Goal: Task Accomplishment & Management: Manage account settings

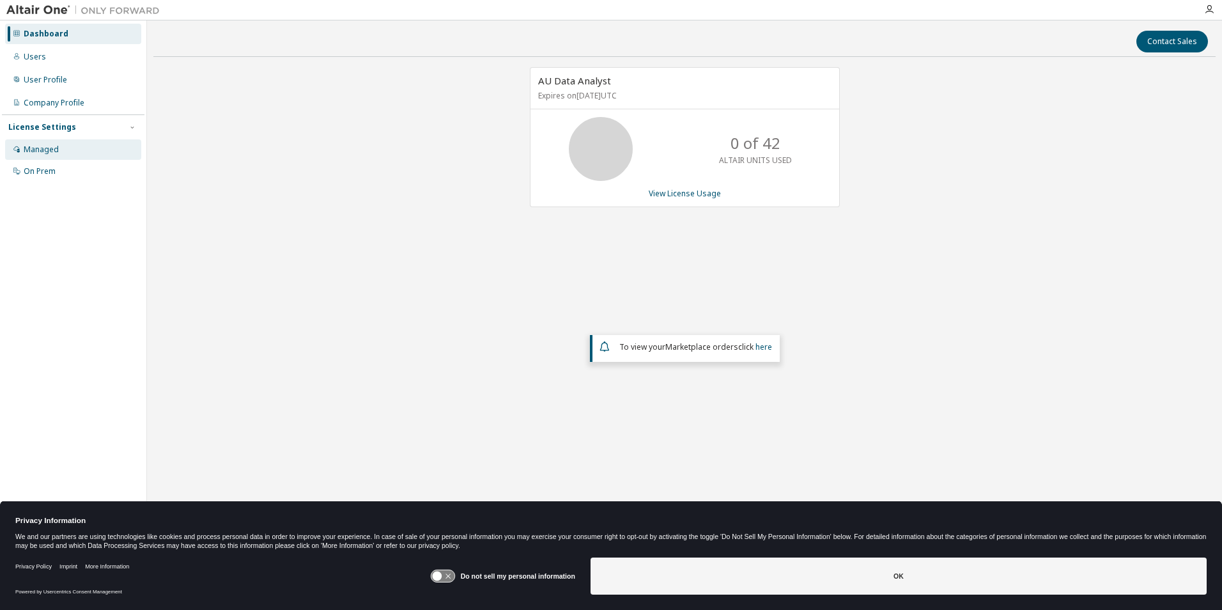
click at [68, 157] on div "Managed" at bounding box center [73, 149] width 136 height 20
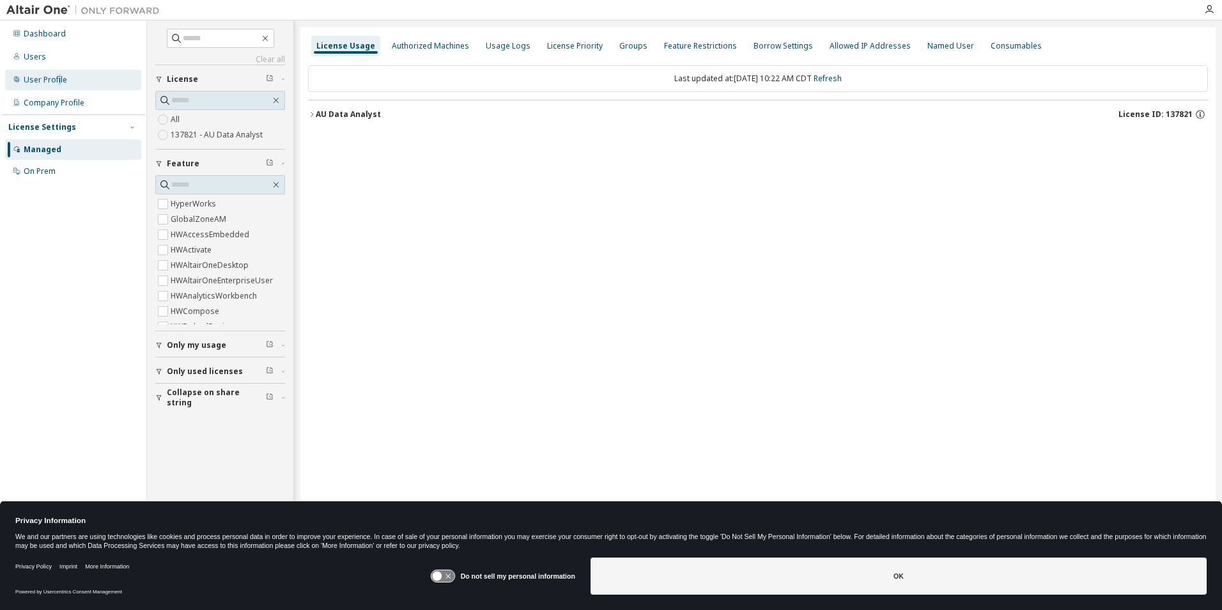
click at [59, 79] on div "User Profile" at bounding box center [45, 80] width 43 height 10
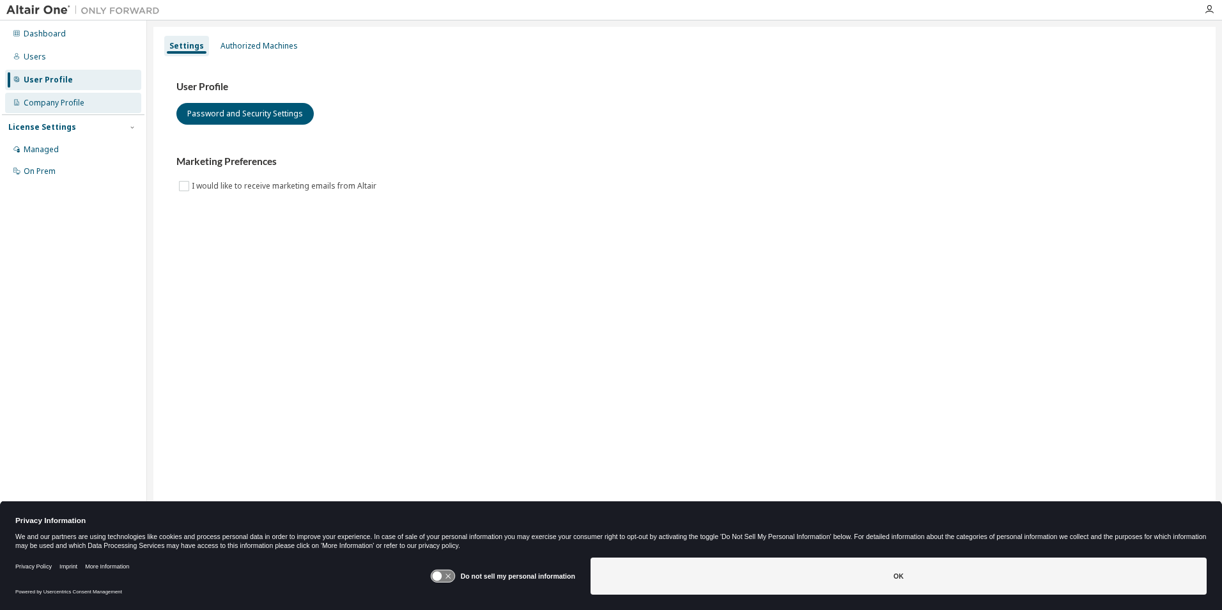
drag, startPoint x: 59, startPoint y: 79, endPoint x: 59, endPoint y: 96, distance: 16.6
click at [59, 96] on div "Company Profile" at bounding box center [73, 103] width 136 height 20
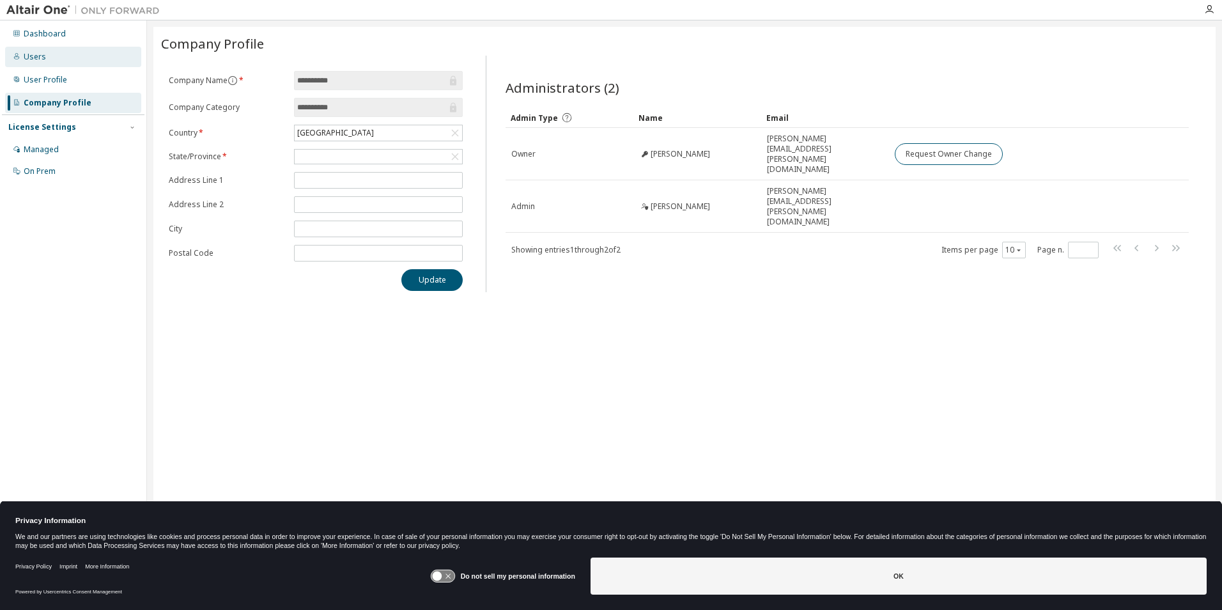
click at [49, 54] on div "Users" at bounding box center [73, 57] width 136 height 20
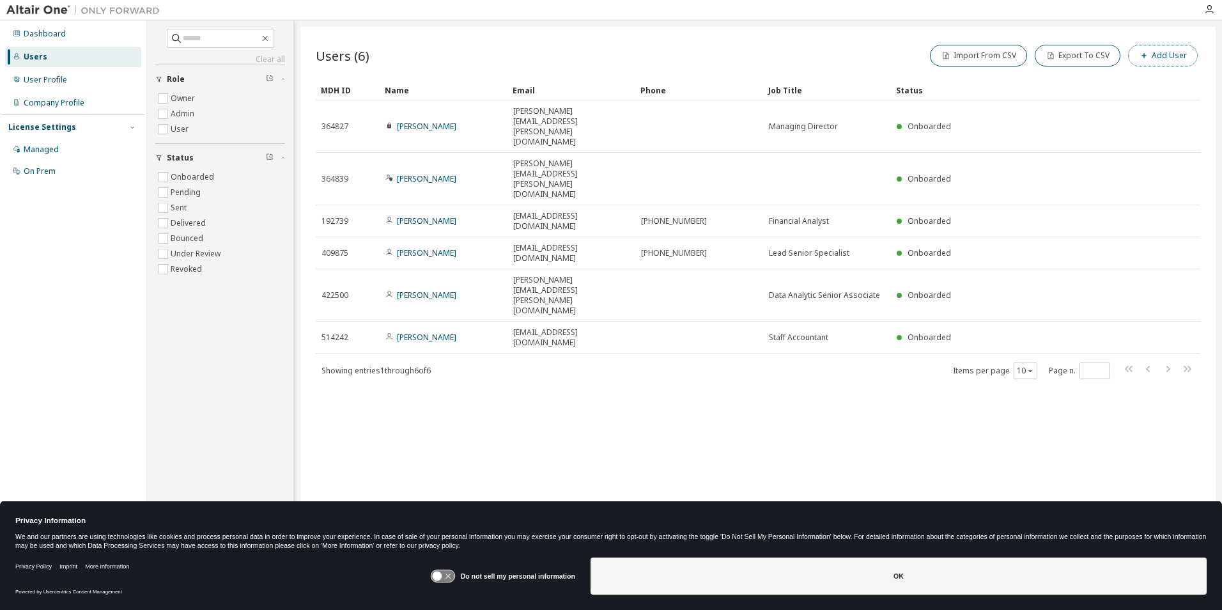
click at [1185, 53] on button "Add User" at bounding box center [1163, 56] width 70 height 22
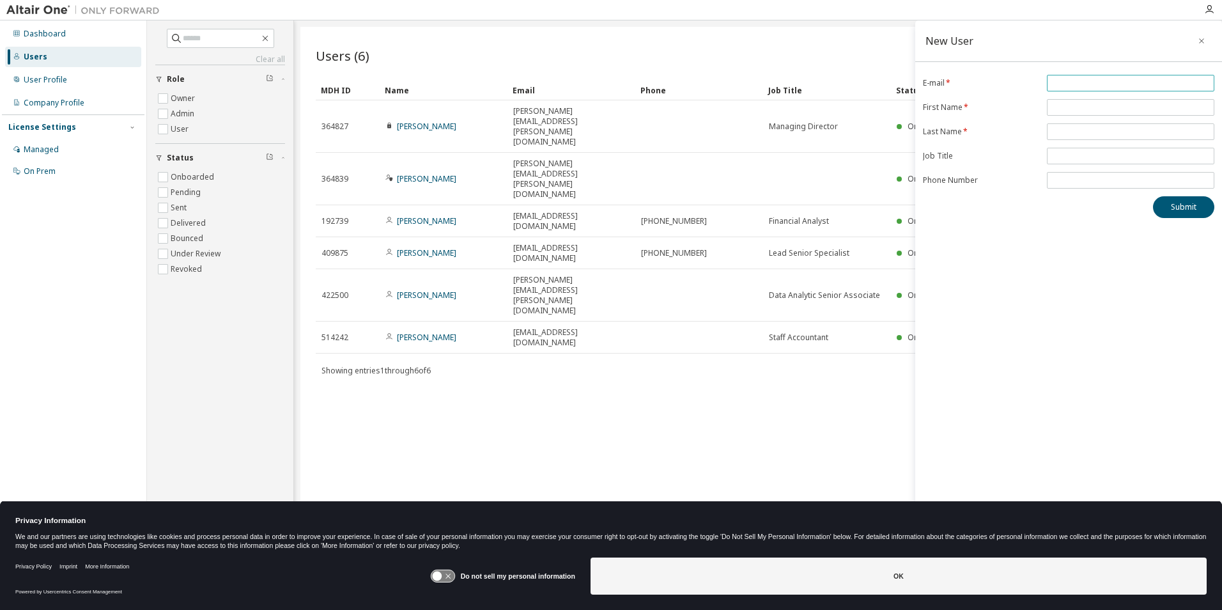
click at [1153, 78] on input "email" at bounding box center [1130, 83] width 161 height 10
click at [1062, 44] on div "New User" at bounding box center [1068, 41] width 307 height 42
click at [1199, 39] on icon "button" at bounding box center [1201, 41] width 9 height 10
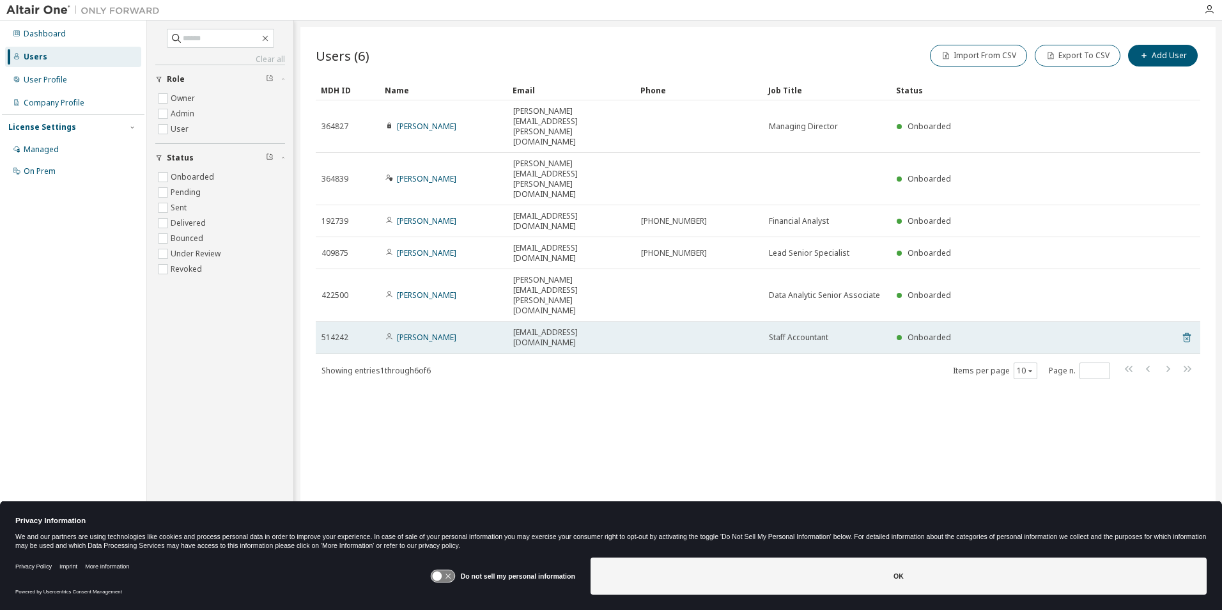
click at [1185, 330] on icon at bounding box center [1187, 337] width 12 height 15
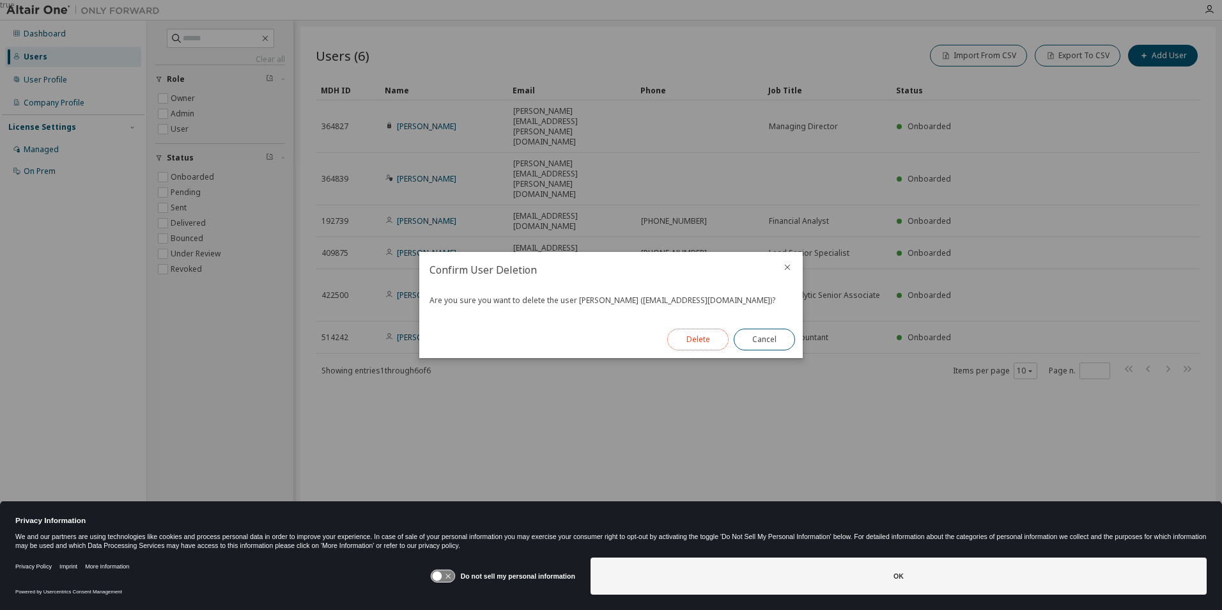
click at [699, 340] on button "Delete" at bounding box center [697, 339] width 61 height 22
click at [760, 335] on button "Close" at bounding box center [763, 339] width 61 height 22
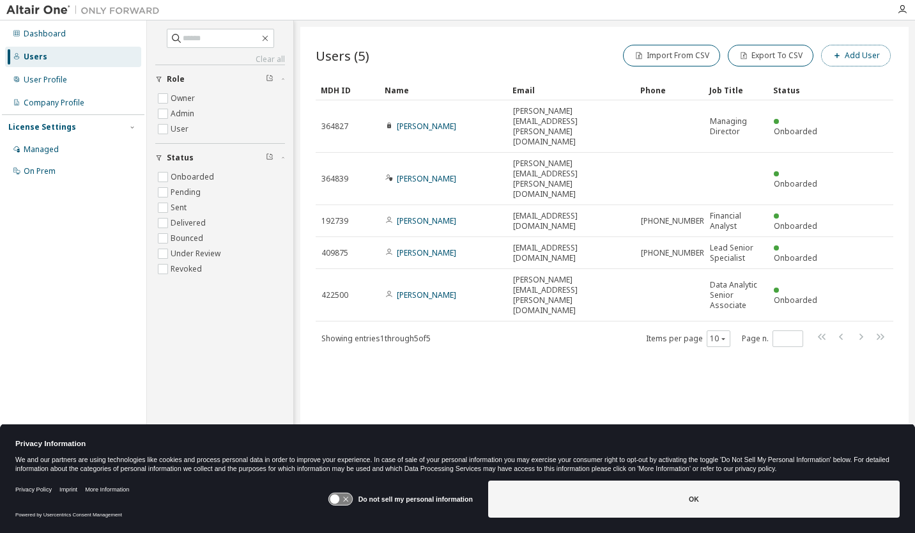
click at [854, 59] on button "Add User" at bounding box center [856, 56] width 70 height 22
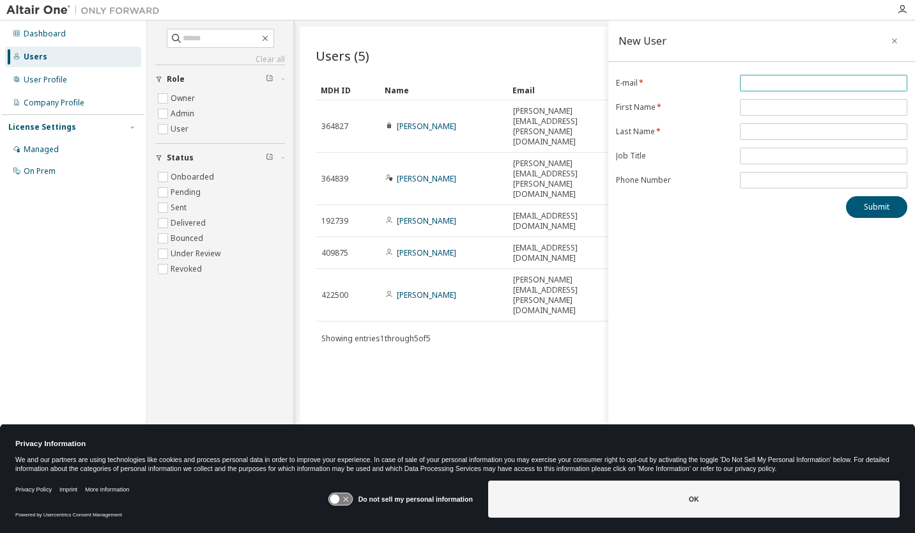
click at [818, 84] on input "email" at bounding box center [823, 83] width 161 height 10
type input "**********"
click at [809, 100] on span at bounding box center [823, 107] width 167 height 17
click at [806, 107] on input "text" at bounding box center [823, 107] width 161 height 10
type input "****"
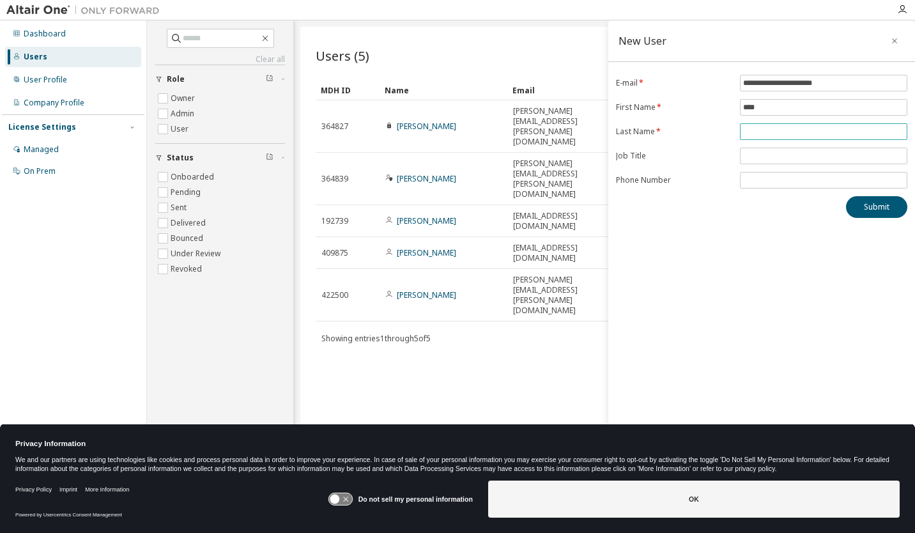
click at [765, 134] on input "text" at bounding box center [823, 132] width 161 height 10
type input "********"
click at [776, 154] on input "text" at bounding box center [823, 156] width 161 height 10
type input "*******"
click at [787, 174] on span at bounding box center [823, 180] width 167 height 17
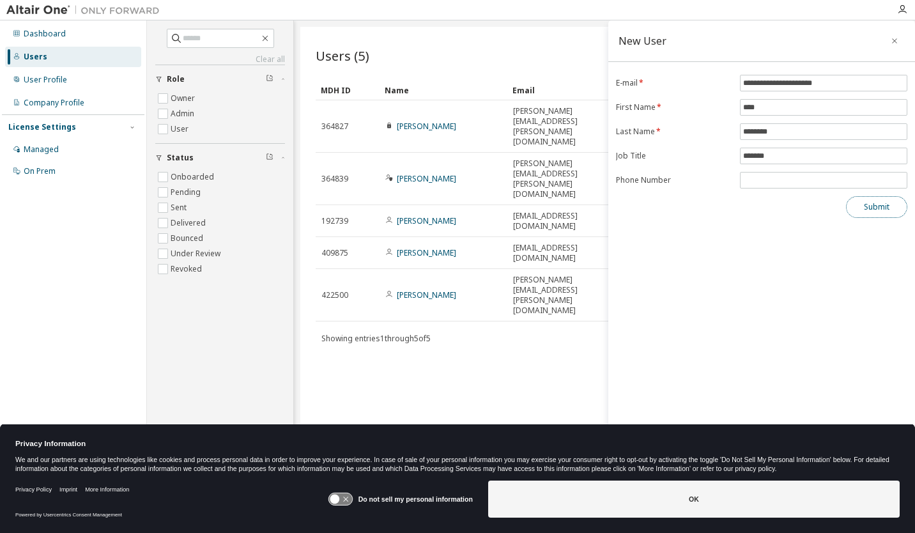
click at [867, 204] on button "Submit" at bounding box center [876, 207] width 61 height 22
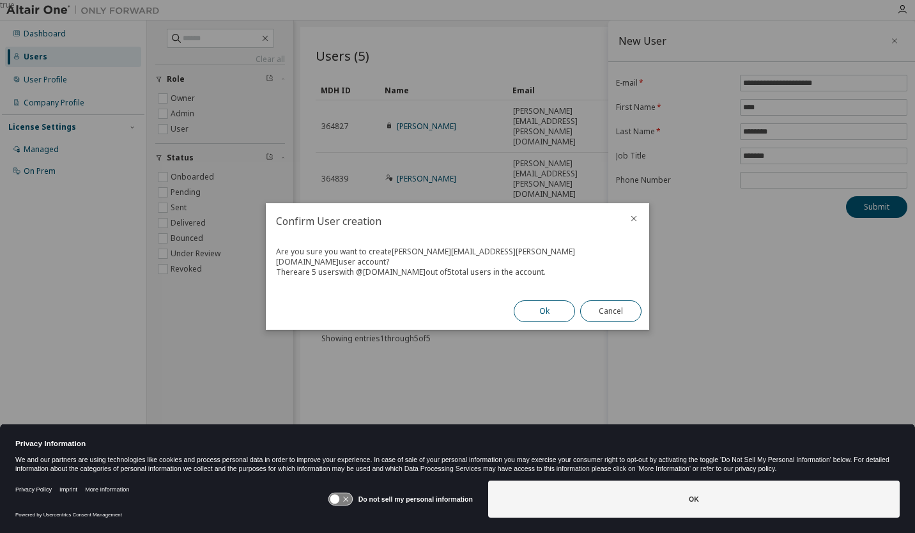
click at [539, 305] on button "Ok" at bounding box center [544, 311] width 61 height 22
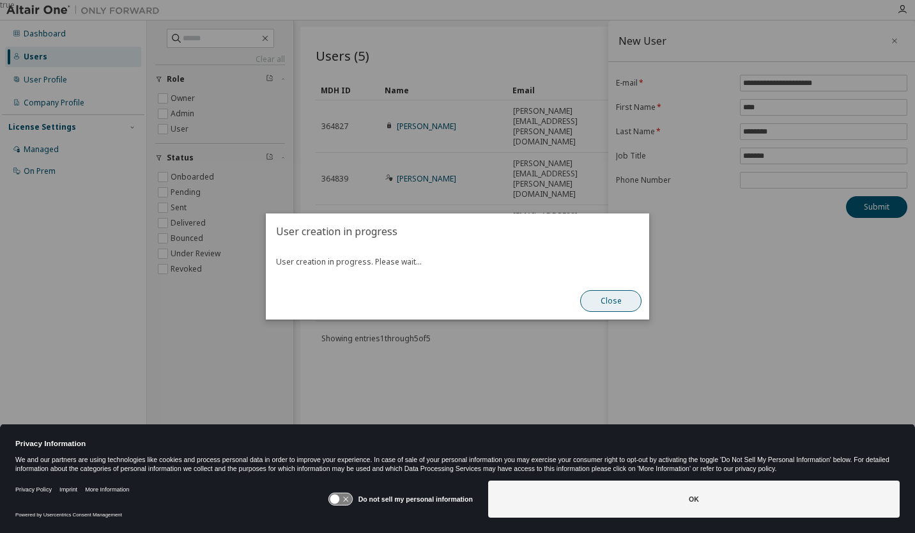
click at [606, 300] on button "Close" at bounding box center [610, 301] width 61 height 22
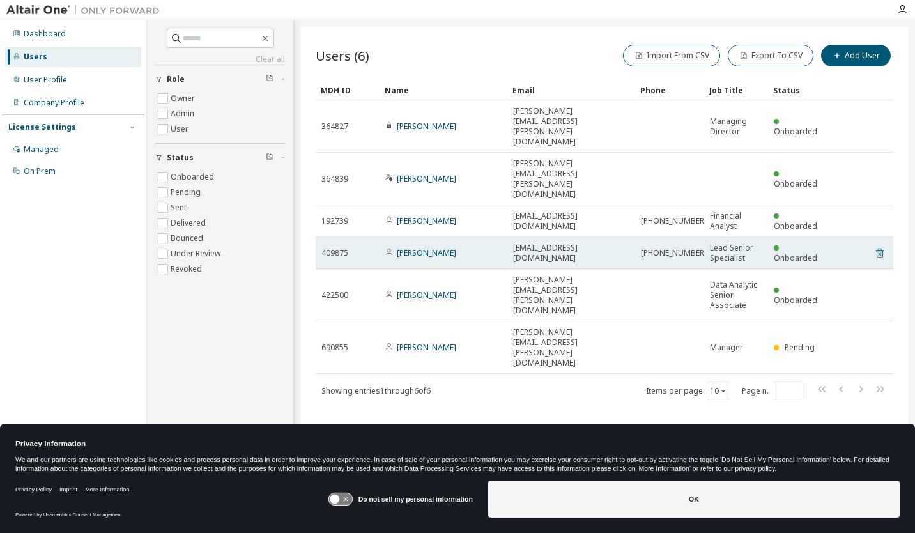
click at [882, 245] on icon at bounding box center [880, 252] width 12 height 15
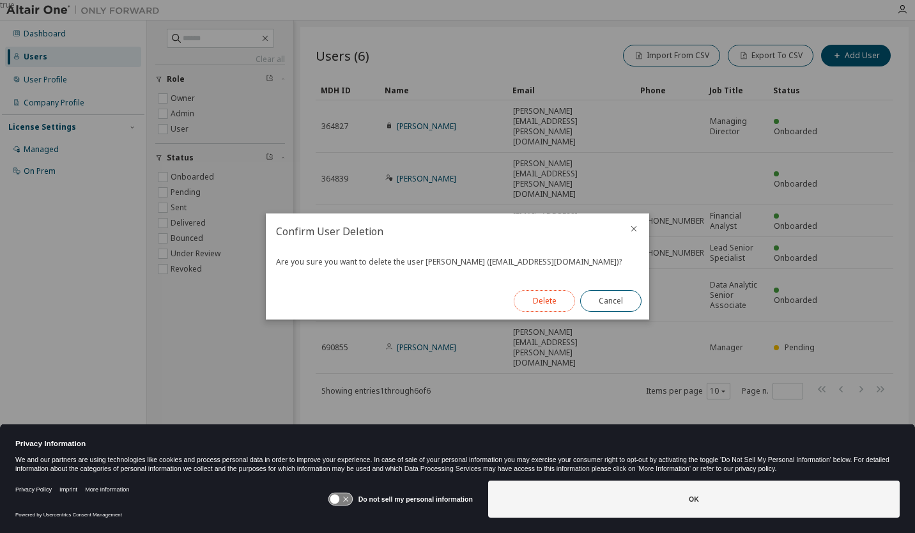
click at [552, 307] on button "Delete" at bounding box center [544, 301] width 61 height 22
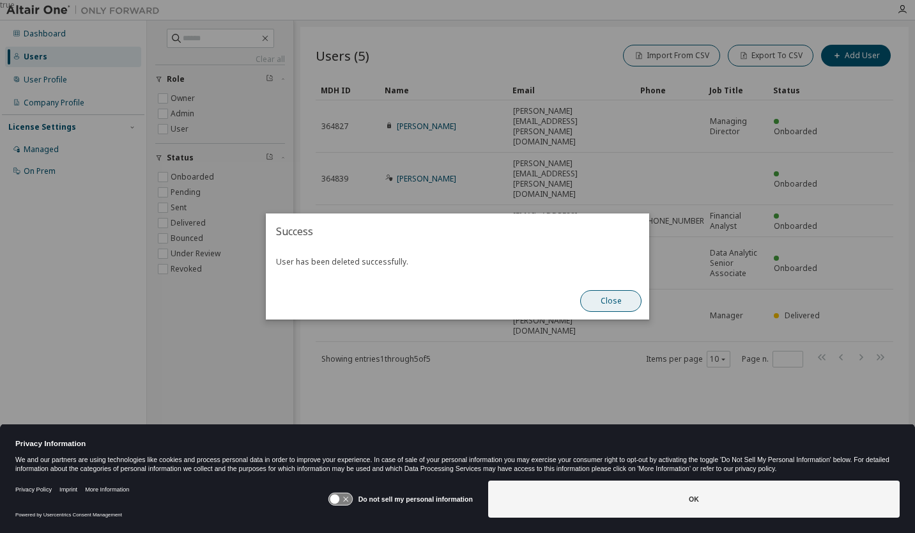
click at [603, 302] on button "Close" at bounding box center [610, 301] width 61 height 22
